Goal: Task Accomplishment & Management: Manage account settings

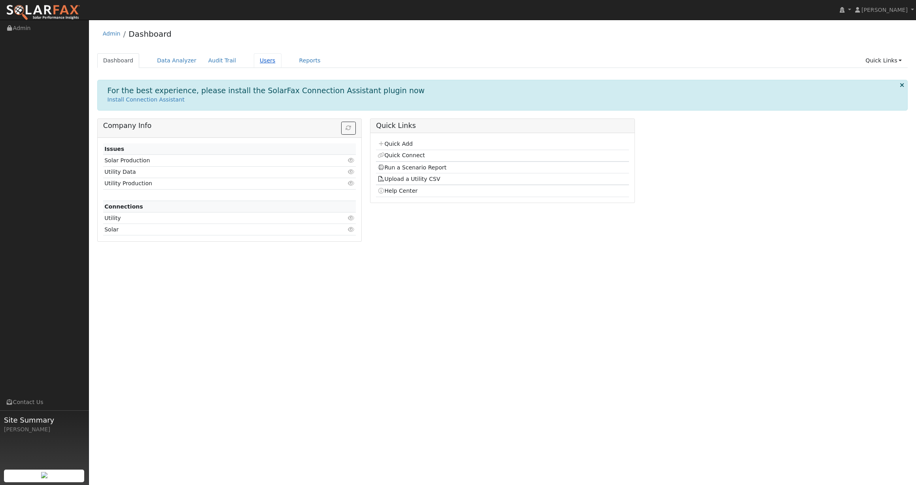
click at [264, 60] on link "Users" at bounding box center [268, 60] width 28 height 15
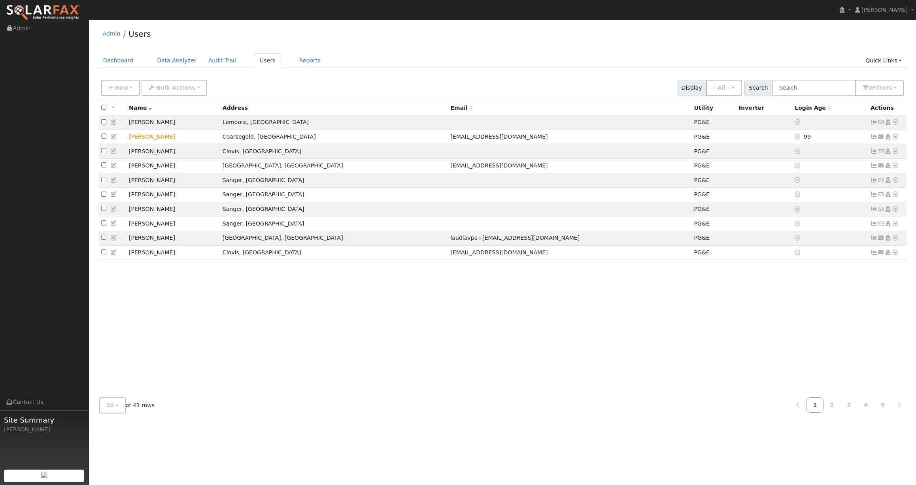
click at [285, 88] on div "New Add User Quick Add Quick Connect Quick Convert Lead Bulk Actions Send Email…" at bounding box center [502, 86] width 805 height 19
click at [458, 281] on div "All None All on page None on page Name Address Email Utility Inverter Login Age…" at bounding box center [502, 245] width 810 height 291
click at [123, 406] on button "10" at bounding box center [112, 406] width 26 height 16
click at [117, 390] on link "100" at bounding box center [127, 388] width 55 height 11
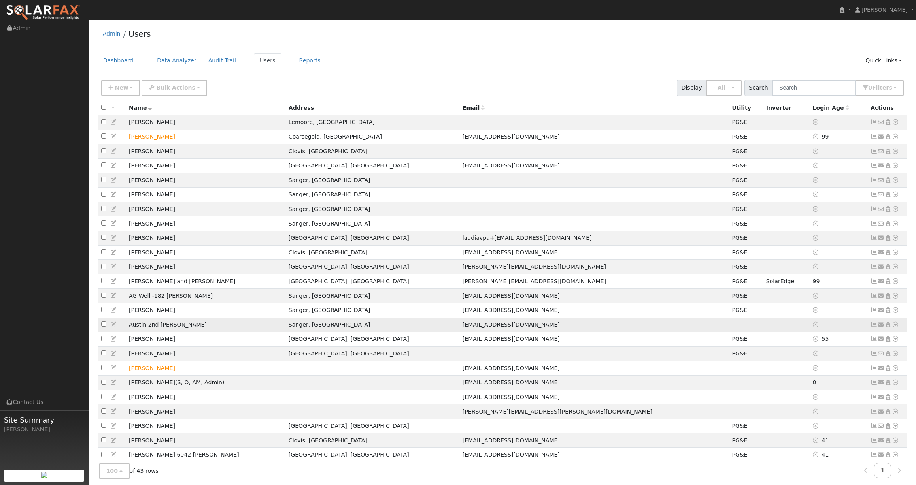
click at [896, 328] on icon at bounding box center [894, 325] width 7 height 6
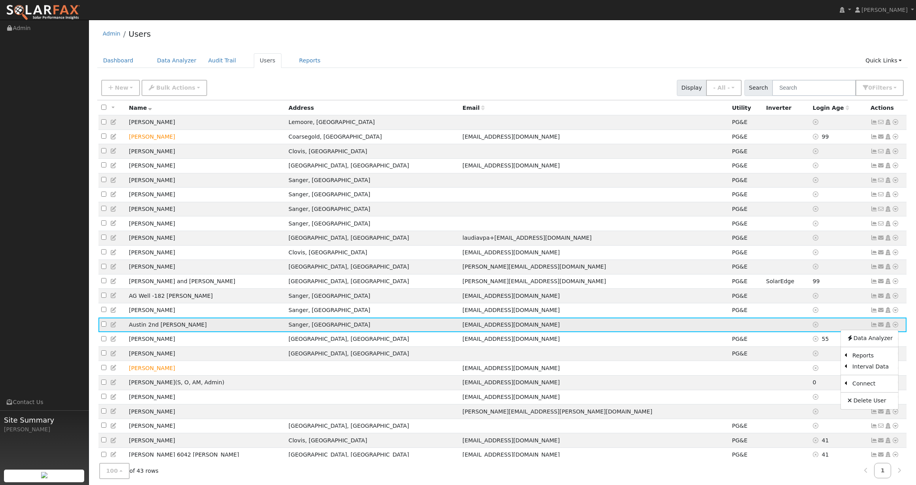
click at [462, 328] on span "[EMAIL_ADDRESS][DOMAIN_NAME]" at bounding box center [510, 325] width 97 height 6
click at [896, 328] on icon at bounding box center [894, 325] width 7 height 6
click at [822, 390] on link "Utility" at bounding box center [813, 384] width 55 height 11
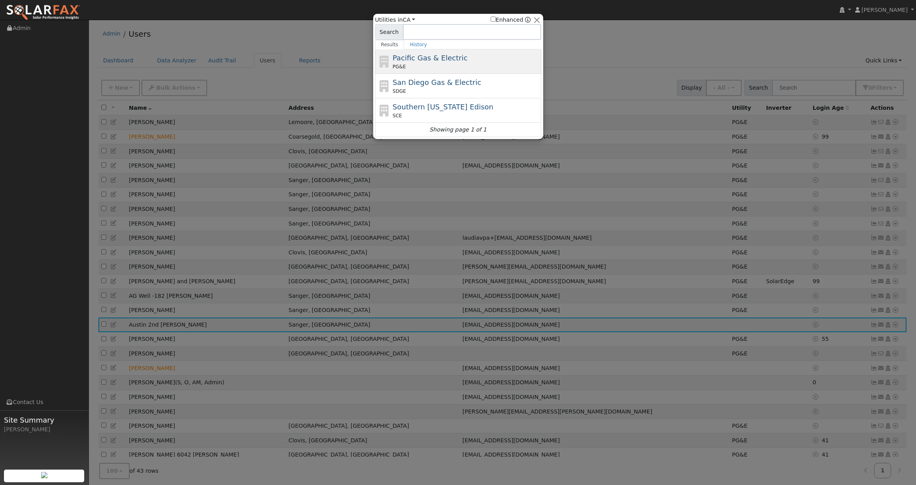
click at [447, 55] on span "Pacific Gas & Electric" at bounding box center [429, 58] width 75 height 8
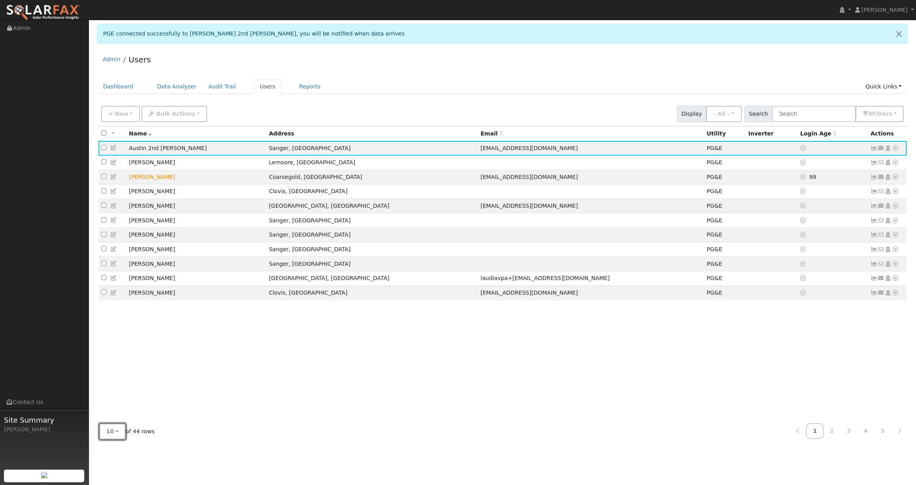
click at [123, 433] on button "10" at bounding box center [112, 432] width 26 height 16
click at [114, 414] on link "100" at bounding box center [127, 413] width 55 height 11
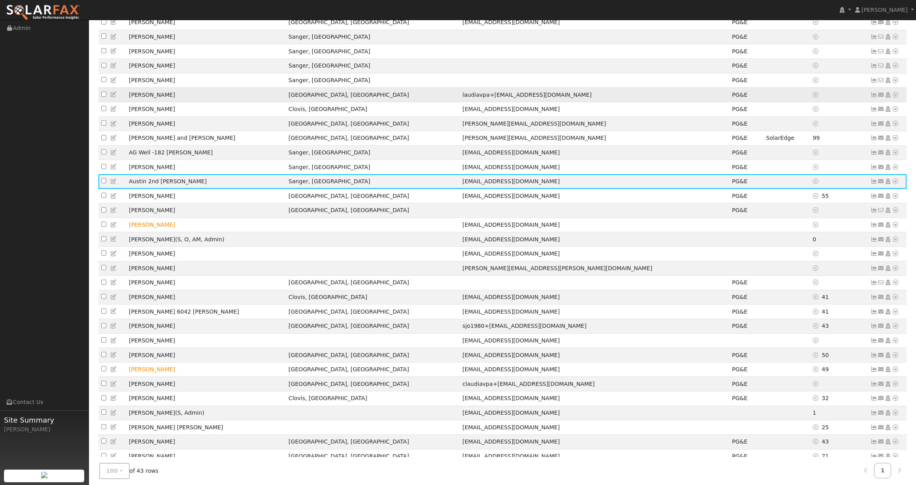
scroll to position [170, 0]
click at [873, 184] on icon at bounding box center [873, 181] width 7 height 6
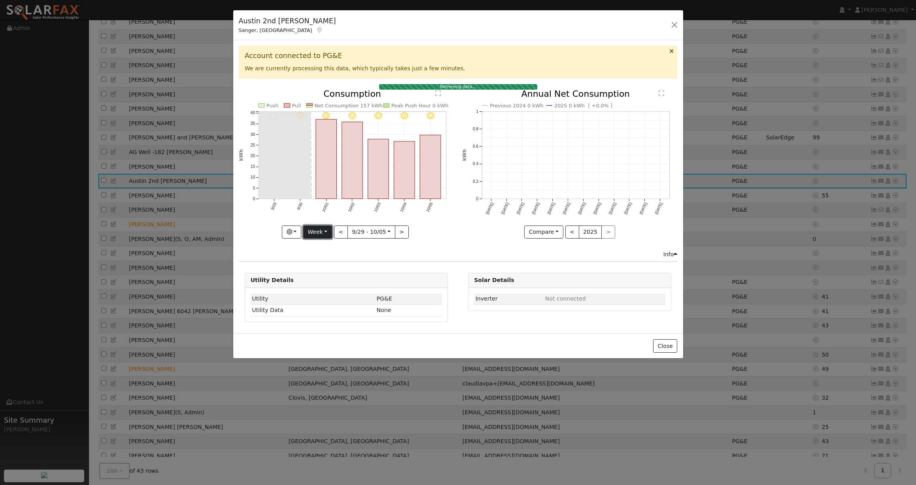
click at [319, 236] on button "Week" at bounding box center [317, 232] width 29 height 13
click at [321, 279] on link "Year" at bounding box center [330, 281] width 55 height 11
type input "[DATE]"
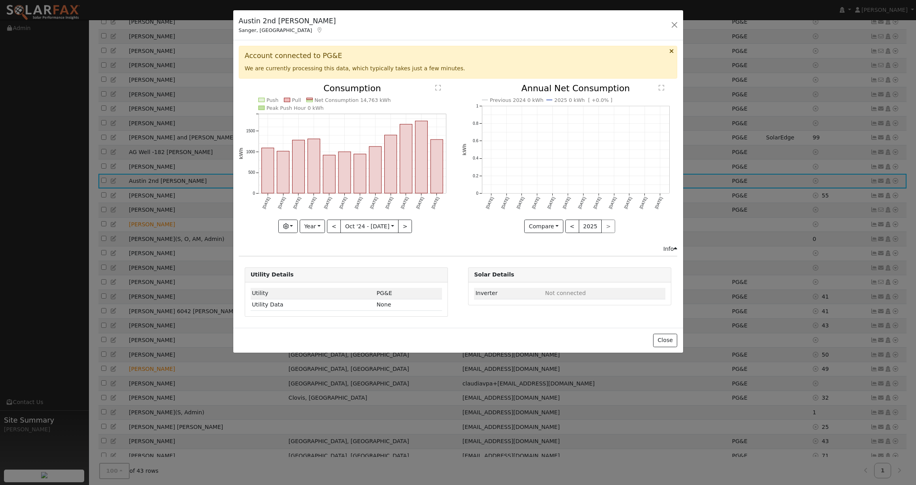
click at [470, 225] on icon "Previous 2024 0 kWh 2025 0 kWh [ +0.0% ] Oct '24 Nov '24 Dec '24 Jan '25 Feb '2…" at bounding box center [569, 156] width 215 height 144
click at [666, 341] on button "Close" at bounding box center [665, 340] width 24 height 13
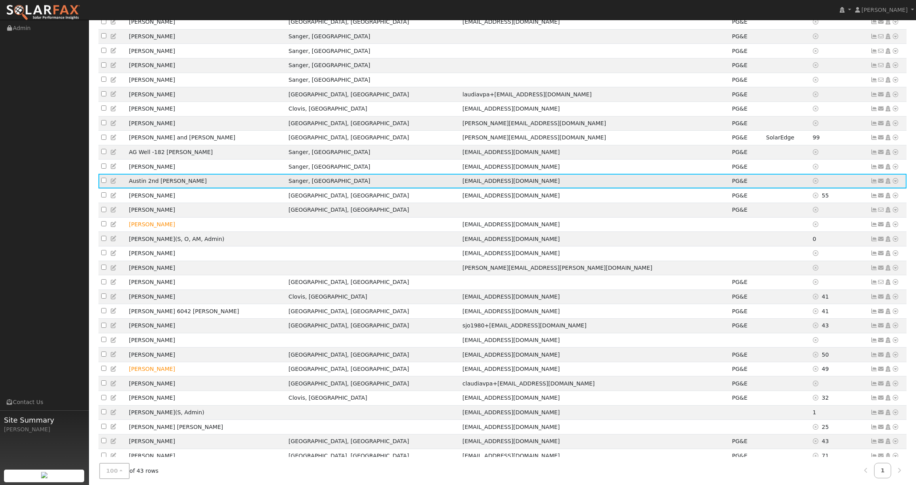
click at [894, 184] on icon at bounding box center [894, 181] width 7 height 6
click at [869, 200] on link "Data Analyzer" at bounding box center [869, 194] width 57 height 11
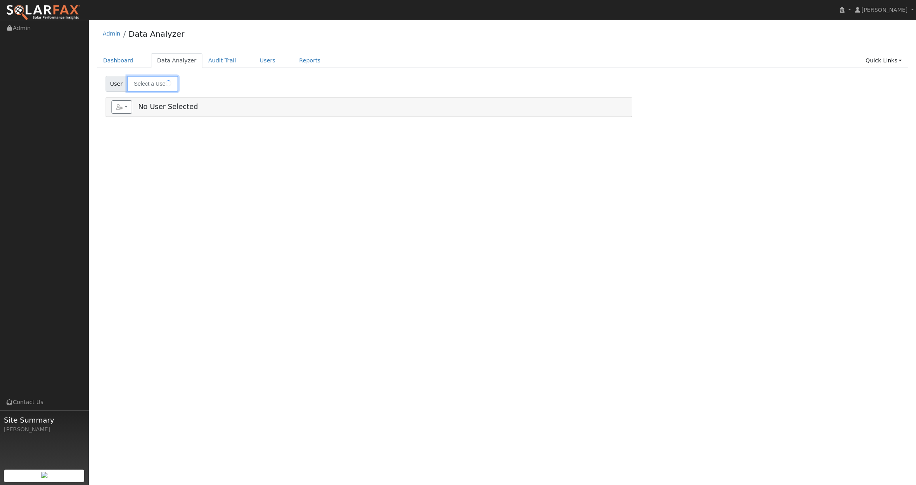
type input "Austin 2nd Herzog"
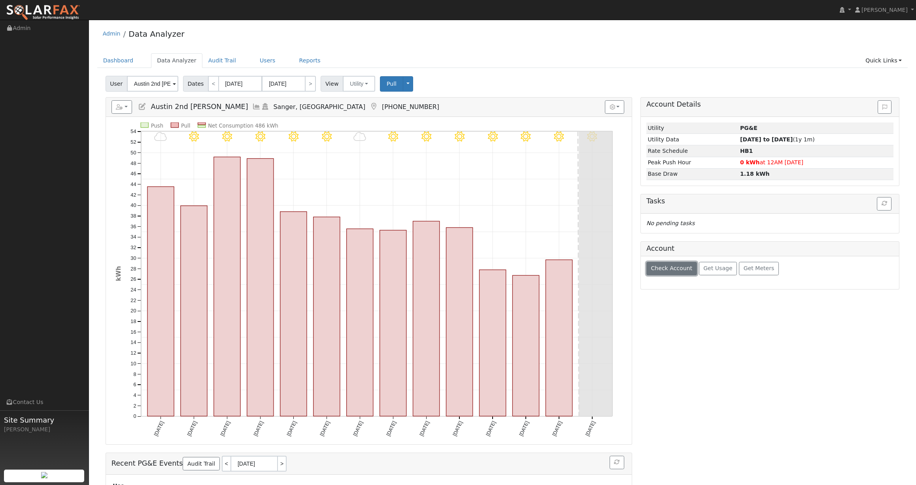
click at [685, 269] on span "Check Account" at bounding box center [670, 268] width 41 height 6
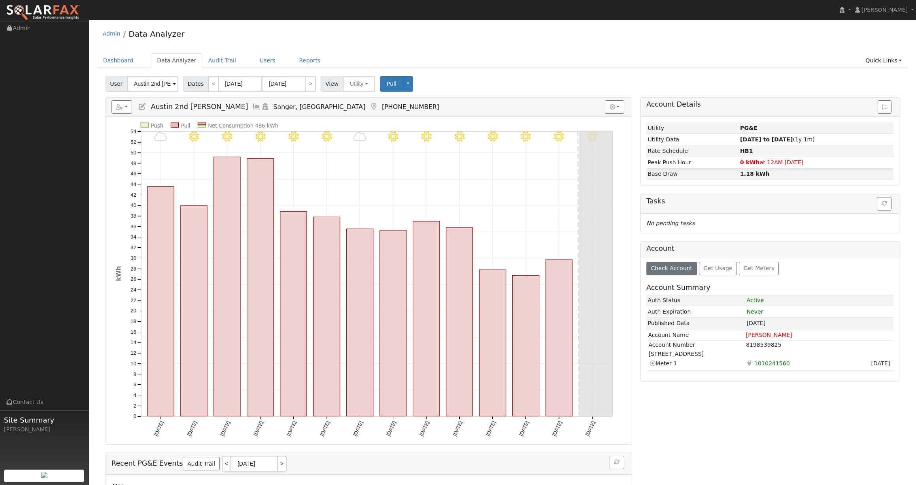
click at [664, 363] on td "Current meter Meter 1" at bounding box center [697, 363] width 98 height 9
click at [758, 345] on td "8198539825" at bounding box center [818, 345] width 146 height 9
click at [657, 72] on div "Dashboard Data Analyzer Audit Trail Users Reports Quick Links Quick Add Quick C…" at bounding box center [502, 64] width 810 height 23
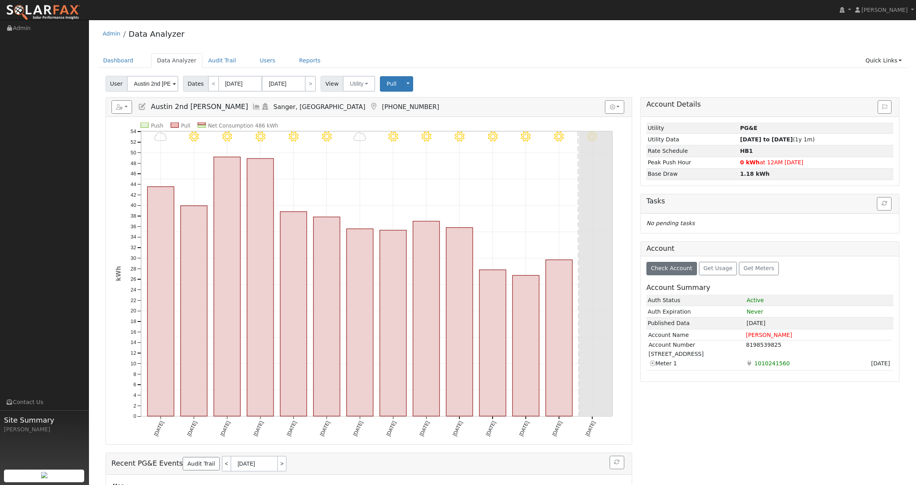
click at [311, 30] on div "Admin Data Analyzer" at bounding box center [502, 36] width 810 height 24
click at [118, 64] on link "Dashboard" at bounding box center [118, 60] width 42 height 15
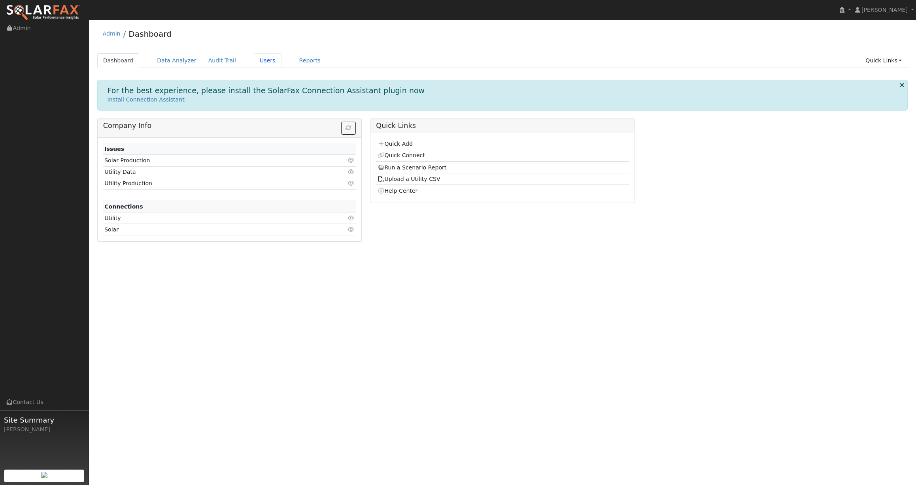
click at [256, 62] on link "Users" at bounding box center [268, 60] width 28 height 15
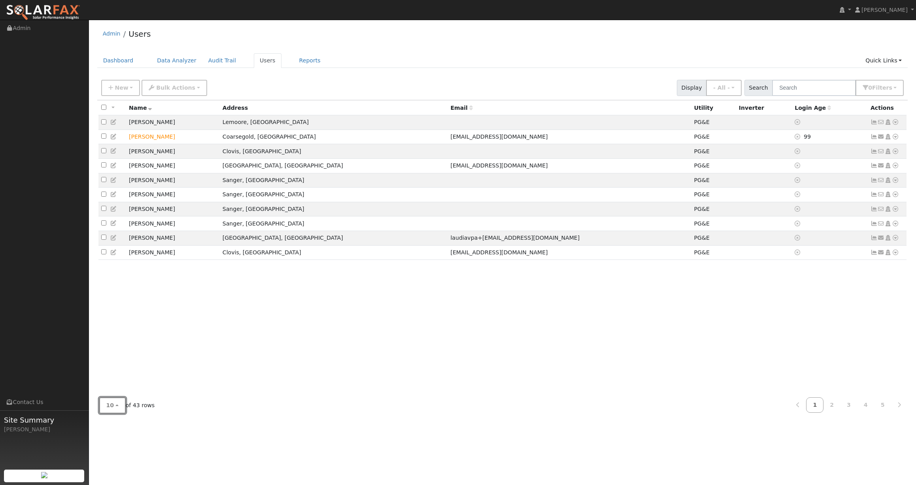
click at [112, 405] on span "10" at bounding box center [110, 405] width 8 height 6
click at [119, 392] on link "100" at bounding box center [127, 388] width 55 height 11
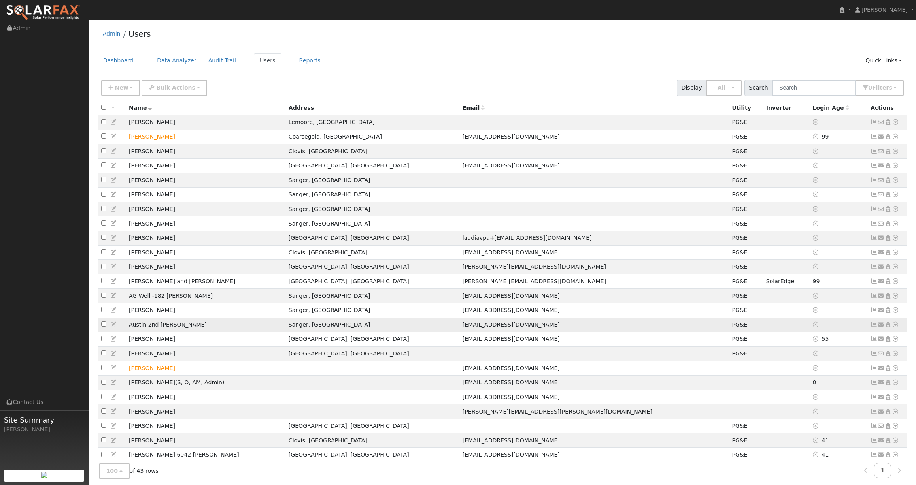
click at [114, 328] on icon at bounding box center [113, 325] width 7 height 6
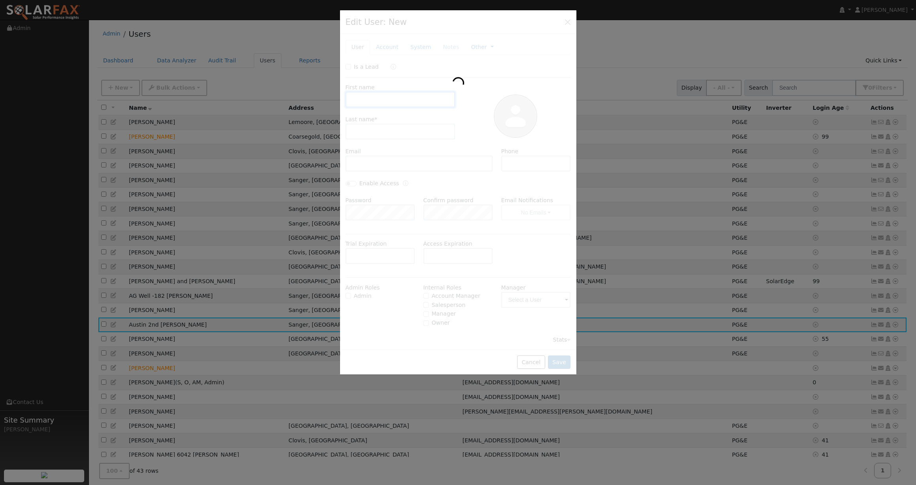
type input "Austin 2nd"
type input "[PERSON_NAME]"
type input "[EMAIL_ADDRESS][DOMAIN_NAME]"
type input "[PHONE_NUMBER]"
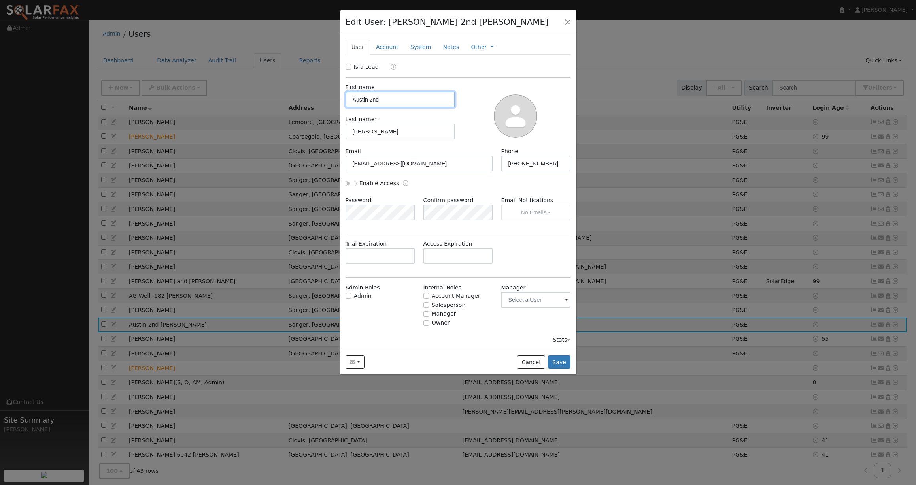
click at [370, 100] on input "Austin 2nd" at bounding box center [400, 100] width 110 height 16
type input "[PERSON_NAME]"
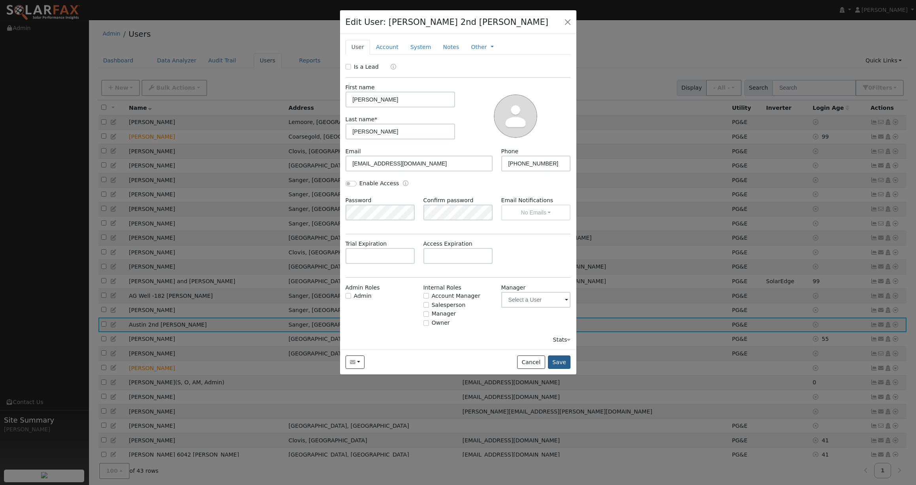
click at [562, 362] on button "Save" at bounding box center [559, 362] width 23 height 13
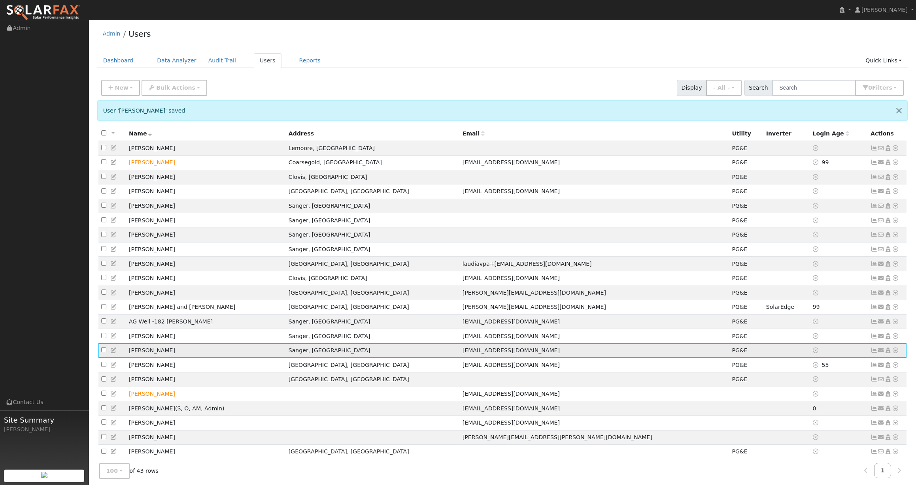
click at [874, 353] on icon at bounding box center [873, 351] width 7 height 6
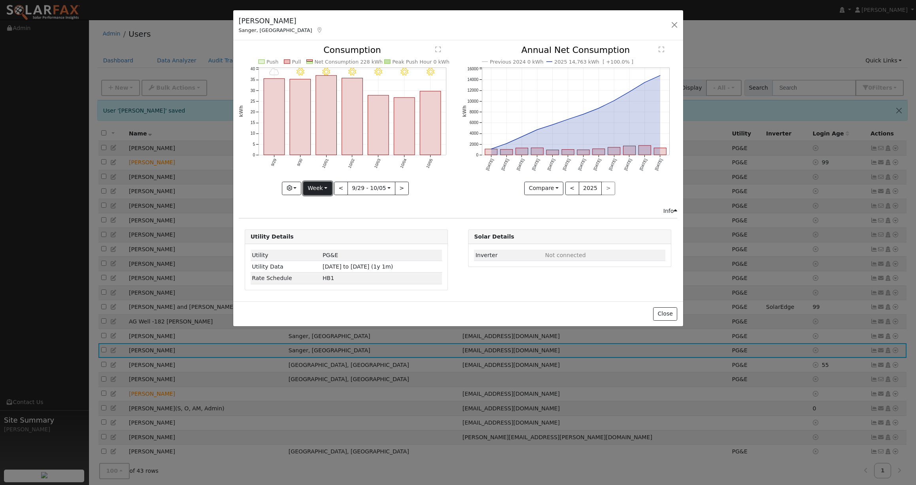
click at [315, 188] on button "Week" at bounding box center [317, 188] width 29 height 13
click at [325, 236] on link "Year" at bounding box center [330, 237] width 55 height 11
type input "[DATE]"
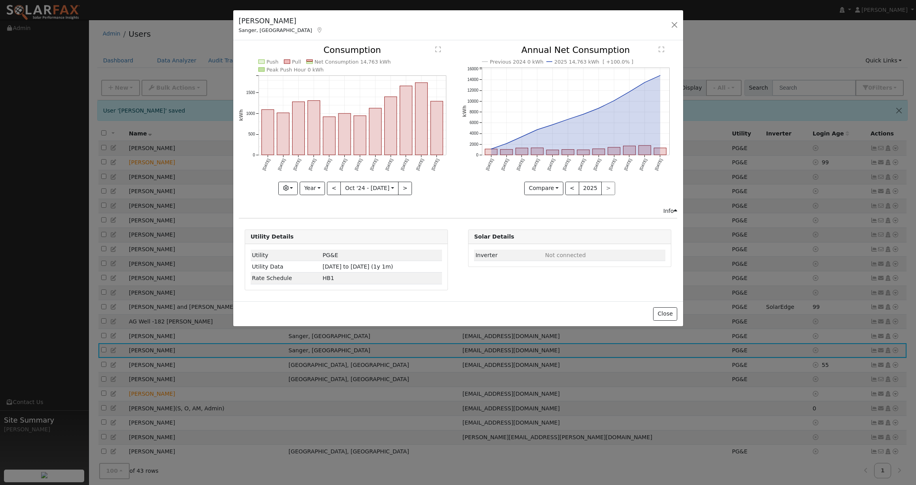
click at [430, 188] on icon "Push Pull Net Consumption 14,763 kWh Peak Push Hour 0 kWh [DATE] Nov '[DATE] Ja…" at bounding box center [346, 120] width 215 height 148
click at [479, 197] on div "Previous 2024 0 kWh 2025 14,763 kWh [ +100.0% ] [DATE] Nov '[DATE] Jan '[DATE] …" at bounding box center [569, 126] width 223 height 161
click at [543, 28] on div "[PERSON_NAME], CA Default Account Default Account [STREET_ADDRESS] Primary Acco…" at bounding box center [458, 25] width 450 height 30
click at [288, 185] on icon "button" at bounding box center [286, 188] width 6 height 6
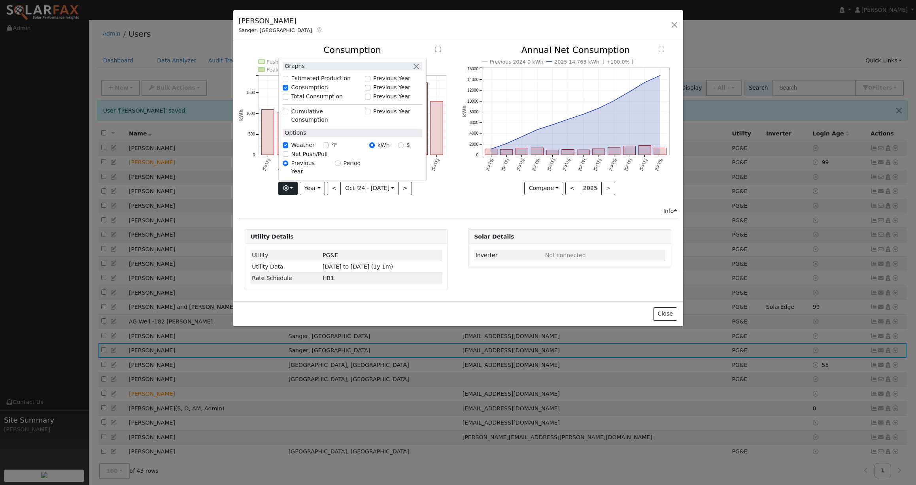
click at [452, 207] on div "Info" at bounding box center [457, 211] width 447 height 8
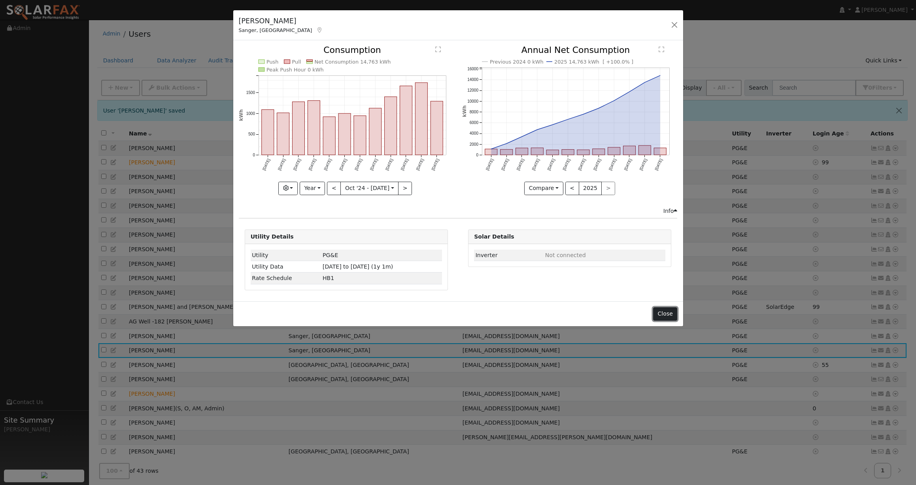
click at [660, 315] on button "Close" at bounding box center [665, 313] width 24 height 13
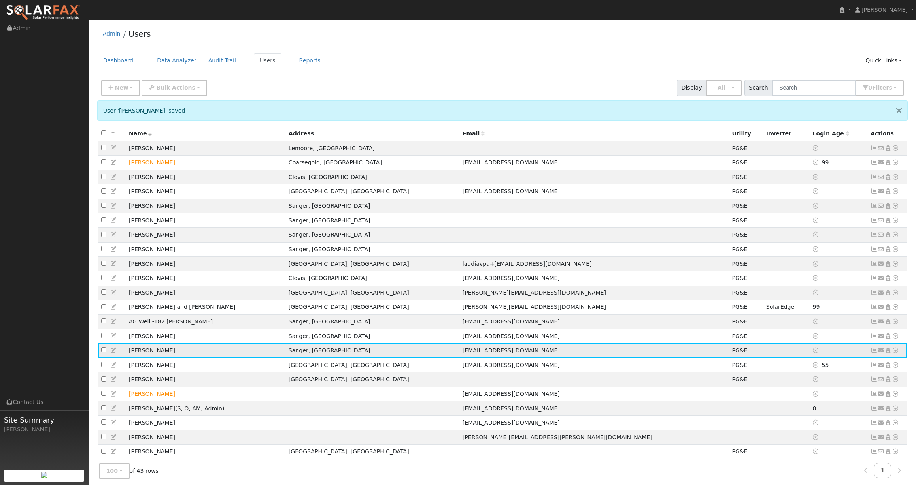
click at [873, 353] on icon at bounding box center [873, 351] width 7 height 6
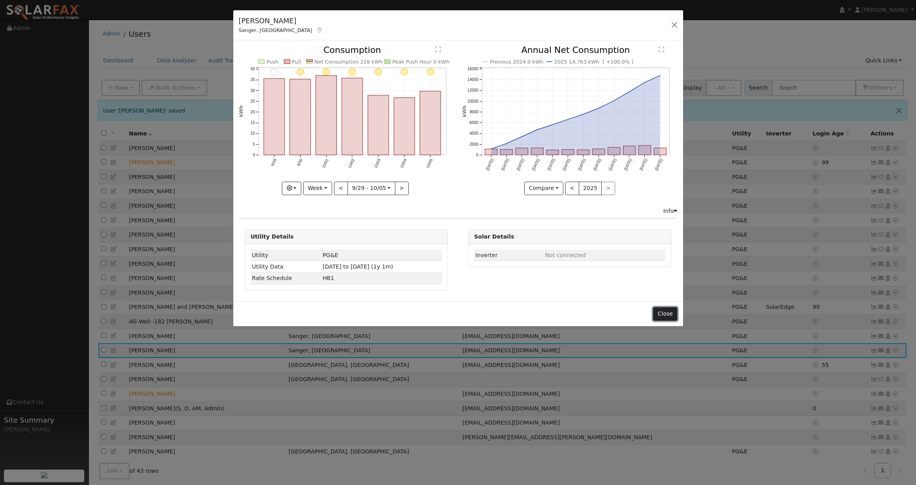
click at [672, 313] on button "Close" at bounding box center [665, 313] width 24 height 13
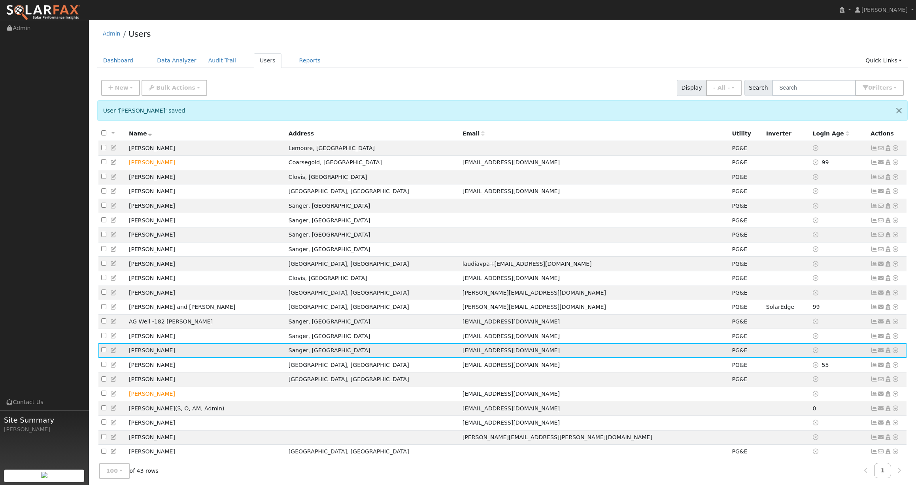
click at [897, 353] on icon at bounding box center [894, 351] width 7 height 6
click at [823, 410] on link "Export to CSV" at bounding box center [811, 404] width 58 height 11
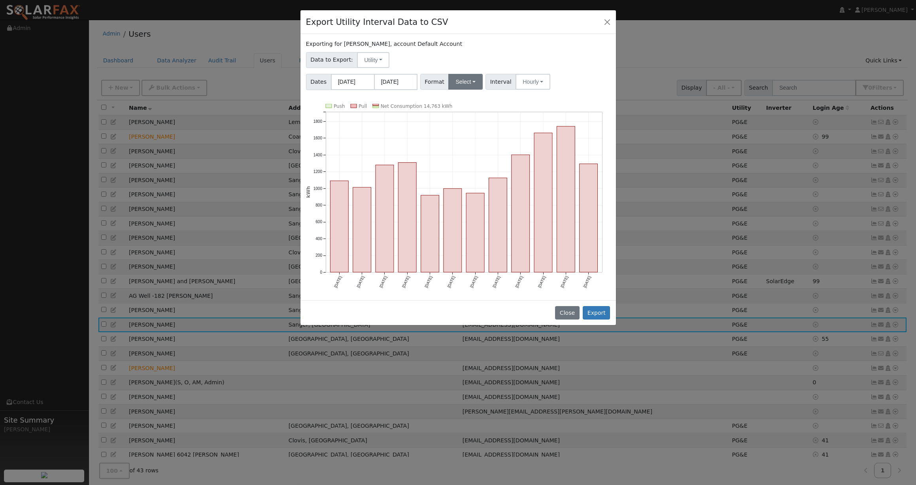
click at [464, 84] on button "Select" at bounding box center [465, 82] width 34 height 16
click at [467, 108] on link "PG&E" at bounding box center [475, 110] width 57 height 11
click at [598, 312] on button "Export" at bounding box center [595, 312] width 27 height 13
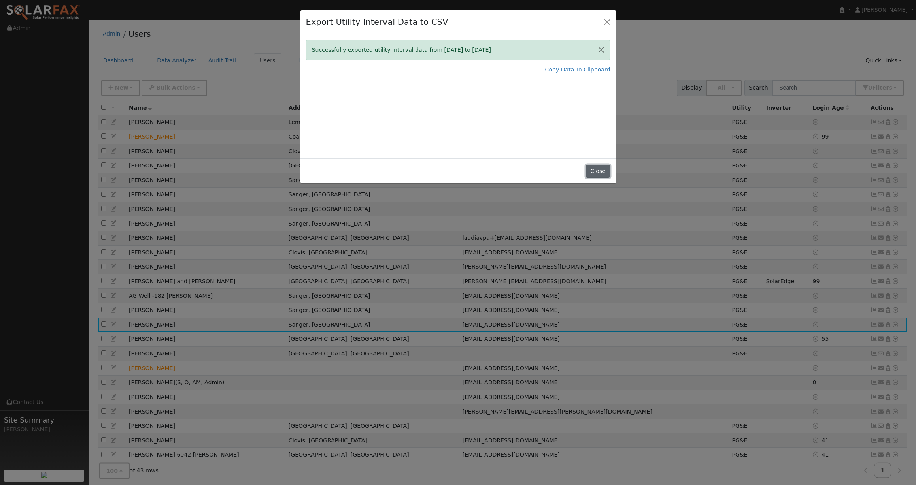
click at [601, 168] on button "Close" at bounding box center [598, 171] width 24 height 13
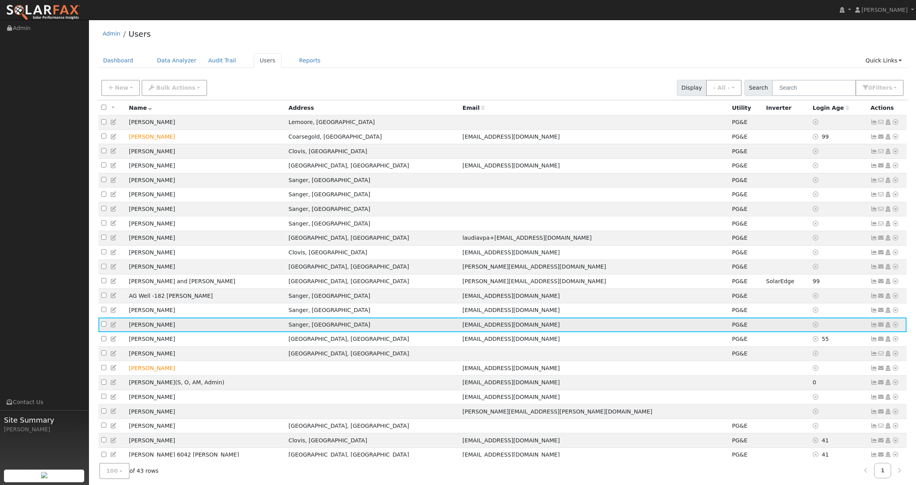
click at [895, 328] on icon at bounding box center [894, 325] width 7 height 6
click at [825, 384] on link "Export to CSV" at bounding box center [811, 378] width 58 height 11
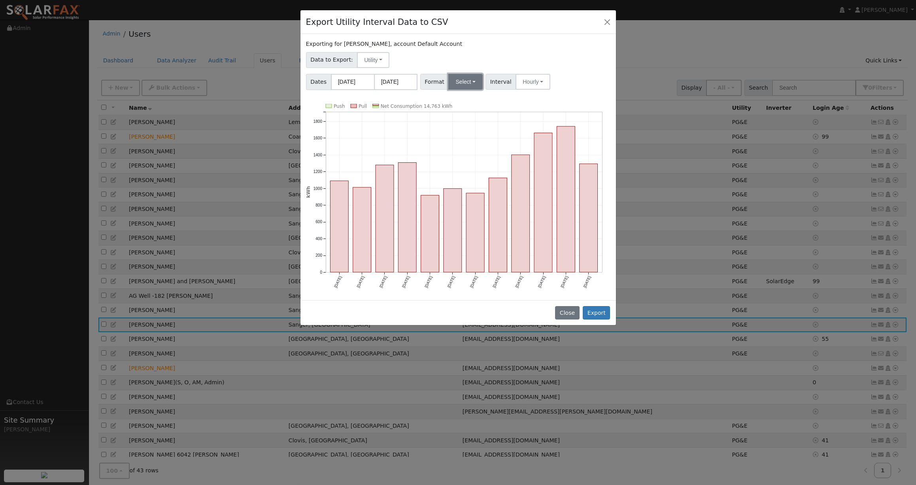
click at [458, 79] on button "Select" at bounding box center [465, 82] width 34 height 16
click at [483, 171] on link "OpenSolar" at bounding box center [475, 171] width 57 height 11
click at [601, 311] on button "Export" at bounding box center [595, 312] width 27 height 13
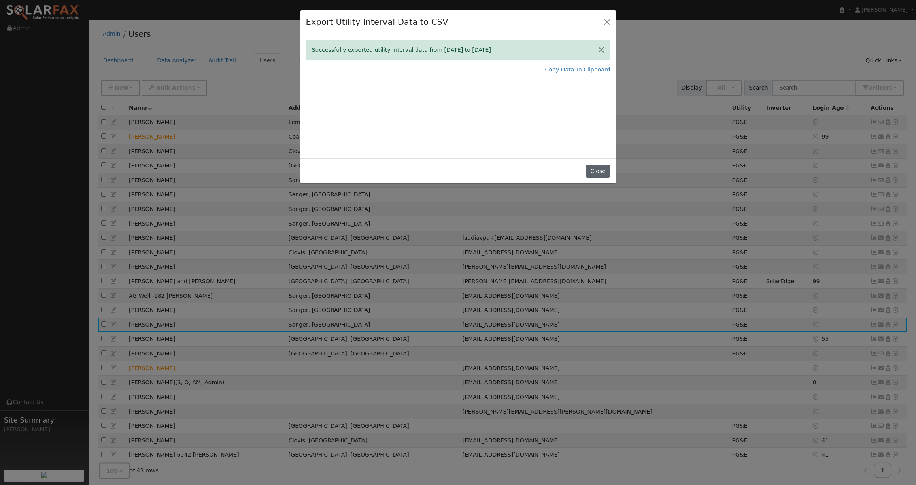
click at [598, 170] on button "Close" at bounding box center [598, 171] width 24 height 13
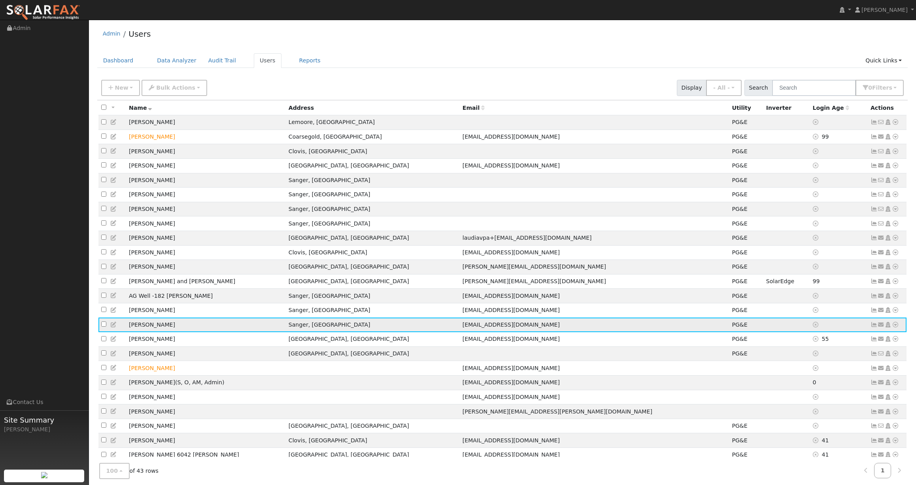
click at [895, 328] on icon at bounding box center [894, 325] width 7 height 6
click at [821, 384] on link "Export to CSV" at bounding box center [811, 378] width 58 height 11
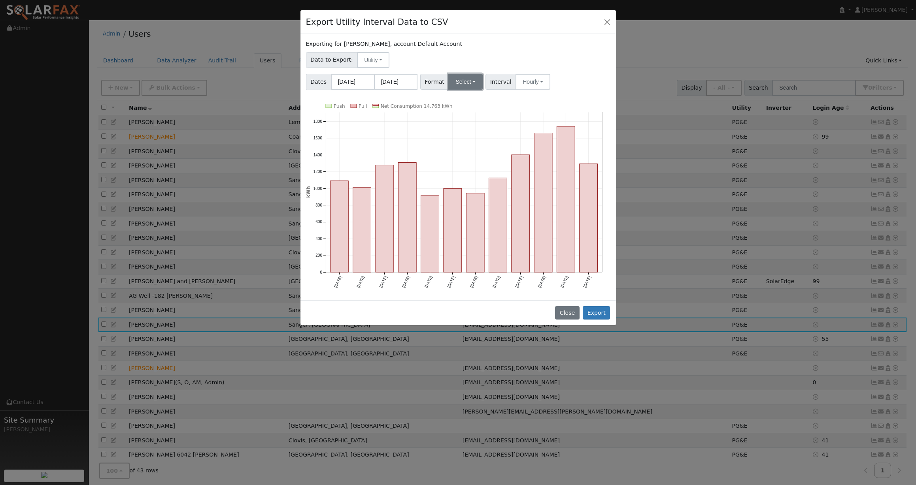
click at [469, 79] on button "Select" at bounding box center [465, 82] width 34 height 16
click at [463, 109] on link "PG&E" at bounding box center [475, 110] width 57 height 11
click at [522, 78] on button "Hourly" at bounding box center [532, 82] width 35 height 16
click at [560, 76] on div "Dates [DATE] [DATE] Format PG&E Generic PG&E SCE SDGE Aurora Energy Toolbase Op…" at bounding box center [457, 80] width 307 height 19
click at [537, 81] on button "Hourly" at bounding box center [532, 82] width 35 height 16
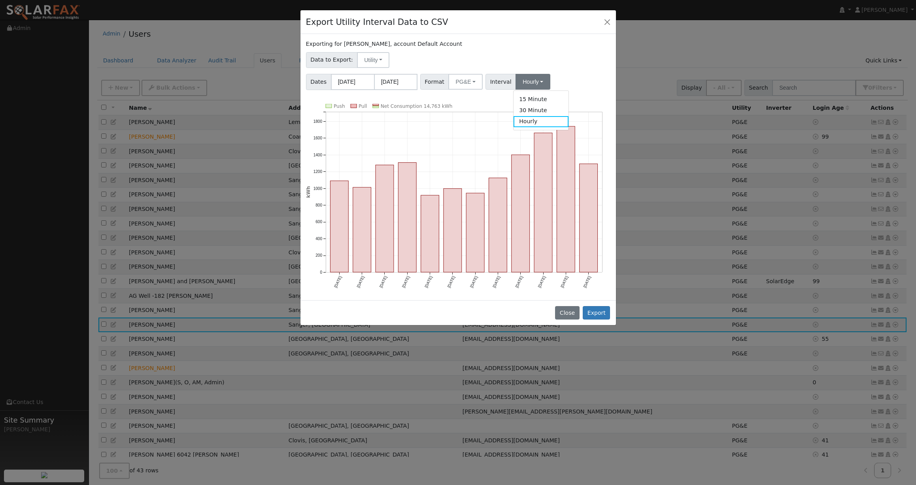
click at [560, 75] on div "Dates [DATE] [DATE] Format PG&E Generic PG&E SCE SDGE Aurora Energy Toolbase Op…" at bounding box center [457, 80] width 307 height 19
click at [473, 82] on button "PG&E" at bounding box center [465, 82] width 34 height 16
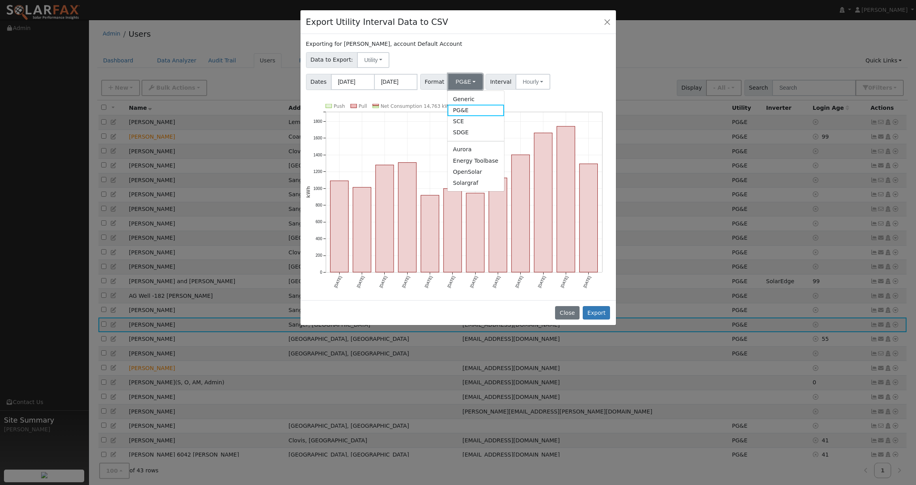
click at [473, 82] on button "PG&E" at bounding box center [465, 82] width 34 height 16
click at [507, 51] on div "Data to Export: Utility Utility Solar" at bounding box center [457, 58] width 307 height 19
click at [601, 22] on button "Close" at bounding box center [606, 21] width 11 height 11
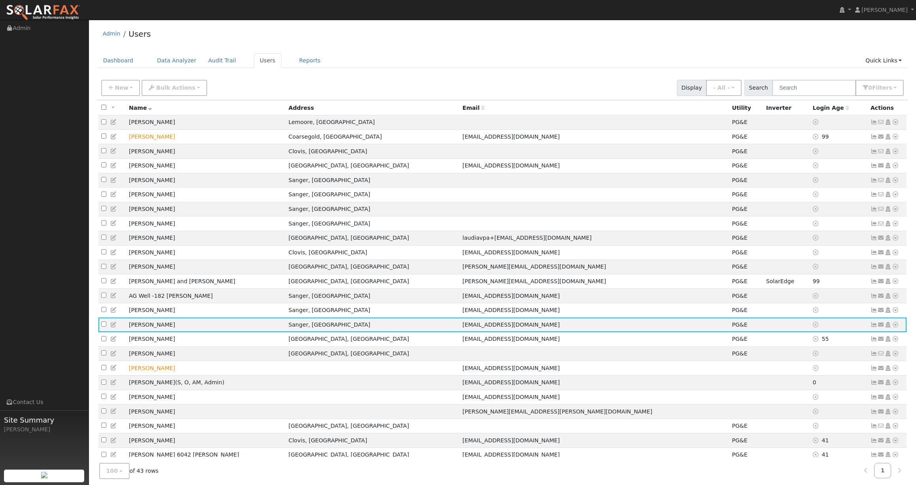
click at [510, 52] on div "Admin Users Dashboard Data Analyzer Audit Trail Users Reports Quick Links Quick…" at bounding box center [502, 398] width 819 height 748
